Goal: Find specific page/section: Find specific page/section

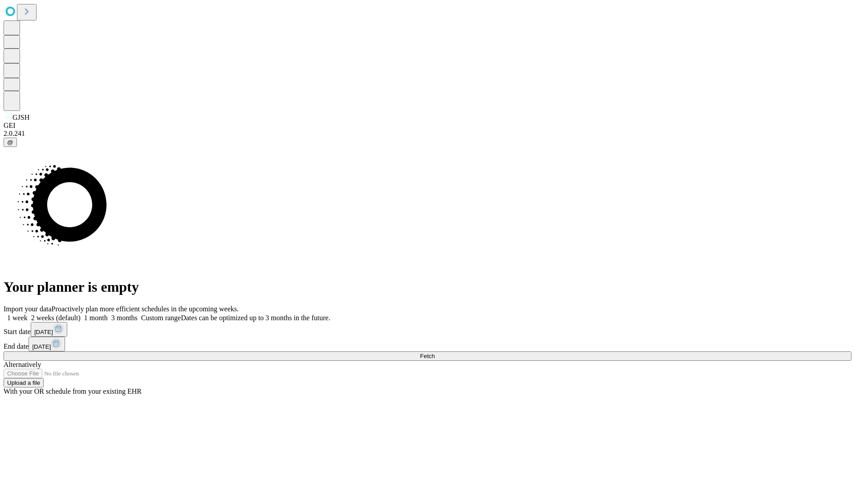
click at [435, 353] on span "Fetch" at bounding box center [427, 356] width 15 height 7
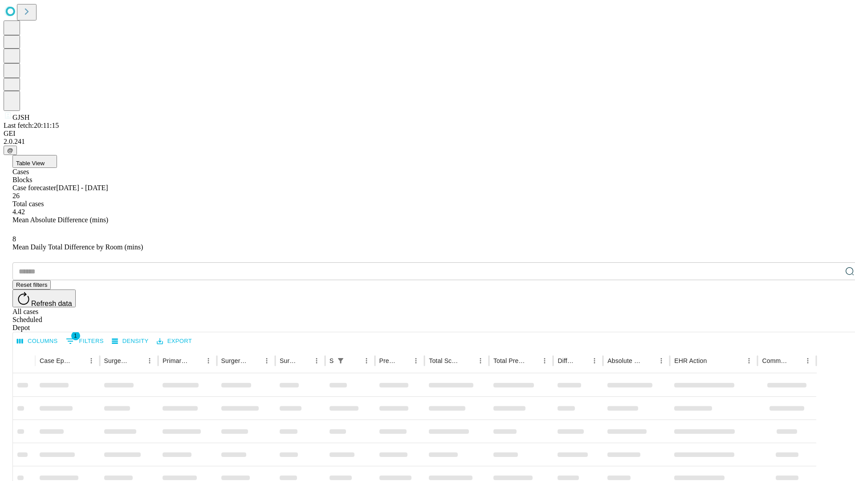
click at [832, 324] on div "Depot" at bounding box center [436, 328] width 848 height 8
